Goal: Contribute content: Contribute content

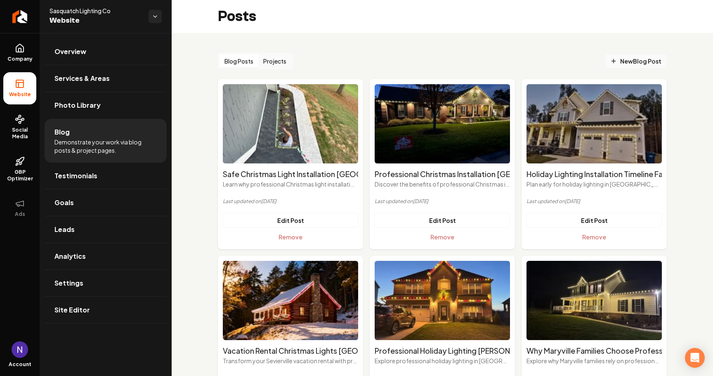
click at [656, 58] on span "New Blog Post" at bounding box center [636, 61] width 51 height 9
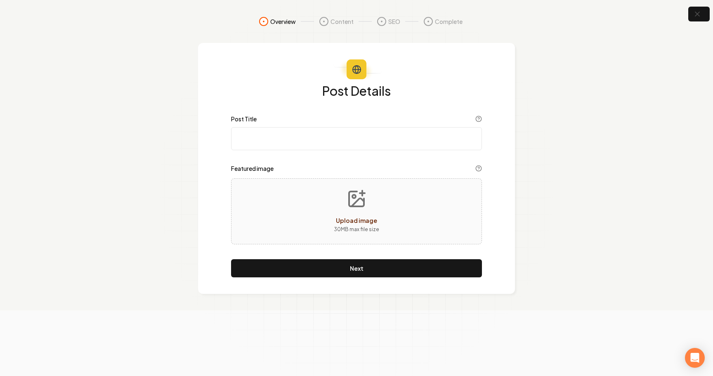
click at [328, 233] on div "Upload image 30 MB max file size" at bounding box center [356, 211] width 251 height 66
click at [295, 137] on input "Post Title" at bounding box center [356, 138] width 251 height 23
paste input "Christmas Light Installation [GEOGRAPHIC_DATA] [GEOGRAPHIC_DATA]: Professional …"
click at [320, 140] on input "Christmas Light Installation [GEOGRAPHIC_DATA] [GEOGRAPHIC_DATA]: Professional …" at bounding box center [356, 138] width 251 height 23
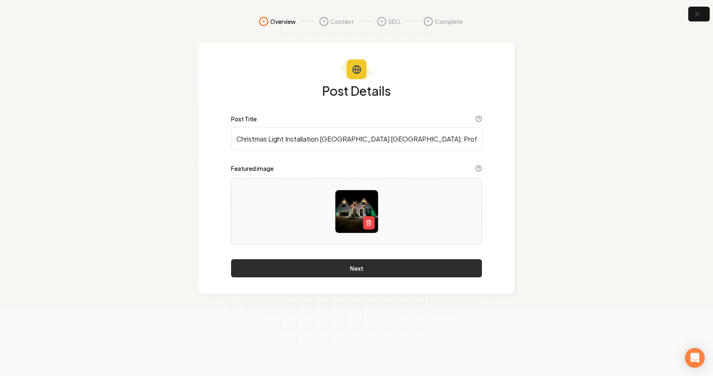
type input "Christmas Light Installation [GEOGRAPHIC_DATA] [GEOGRAPHIC_DATA]: Professional …"
click at [309, 268] on button "Next" at bounding box center [356, 268] width 251 height 18
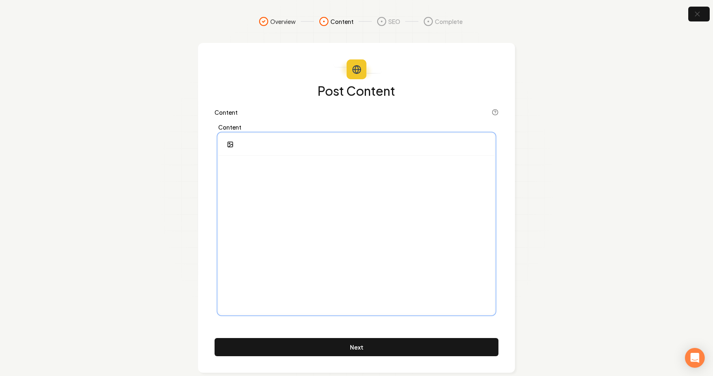
click at [262, 193] on div at bounding box center [357, 235] width 276 height 159
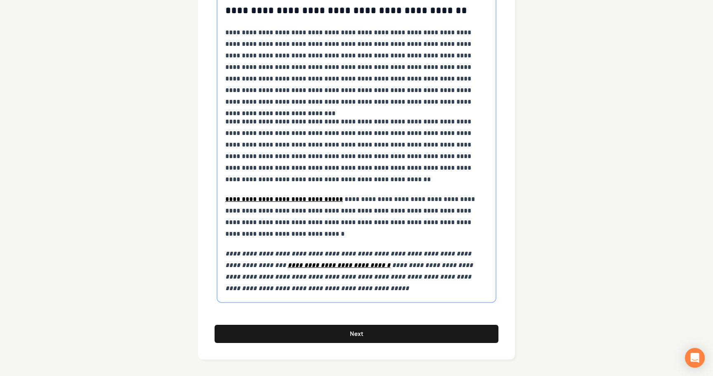
scroll to position [4312, 0]
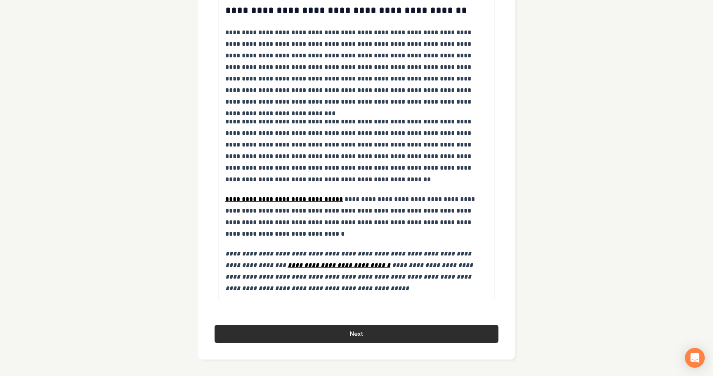
click at [293, 327] on button "Next" at bounding box center [357, 334] width 284 height 18
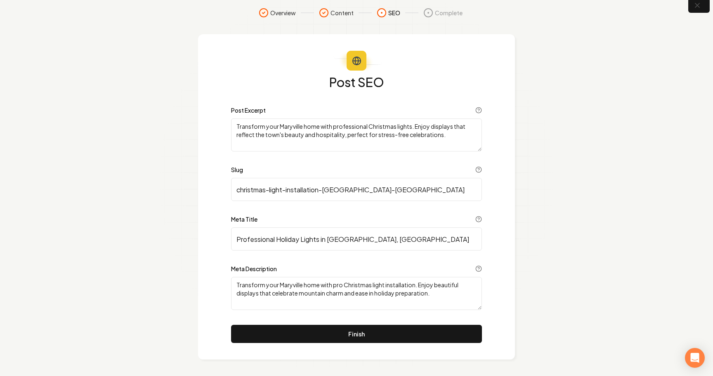
scroll to position [9, 0]
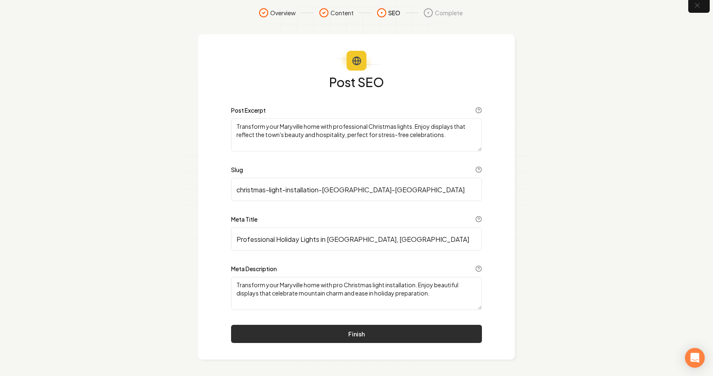
click at [335, 333] on button "Finish" at bounding box center [356, 334] width 251 height 18
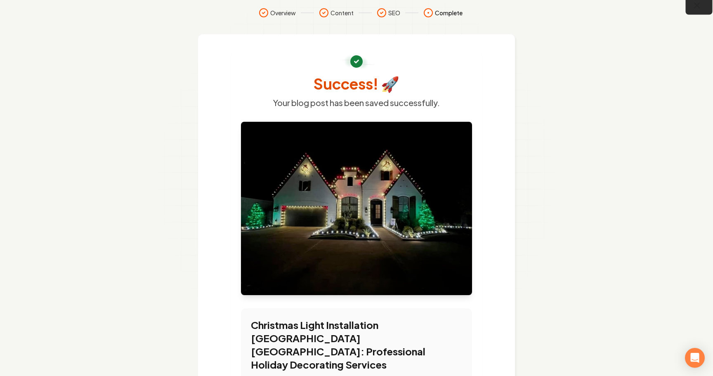
click at [700, 8] on icon "button" at bounding box center [697, 5] width 5 height 5
